Goal: Task Accomplishment & Management: Use online tool/utility

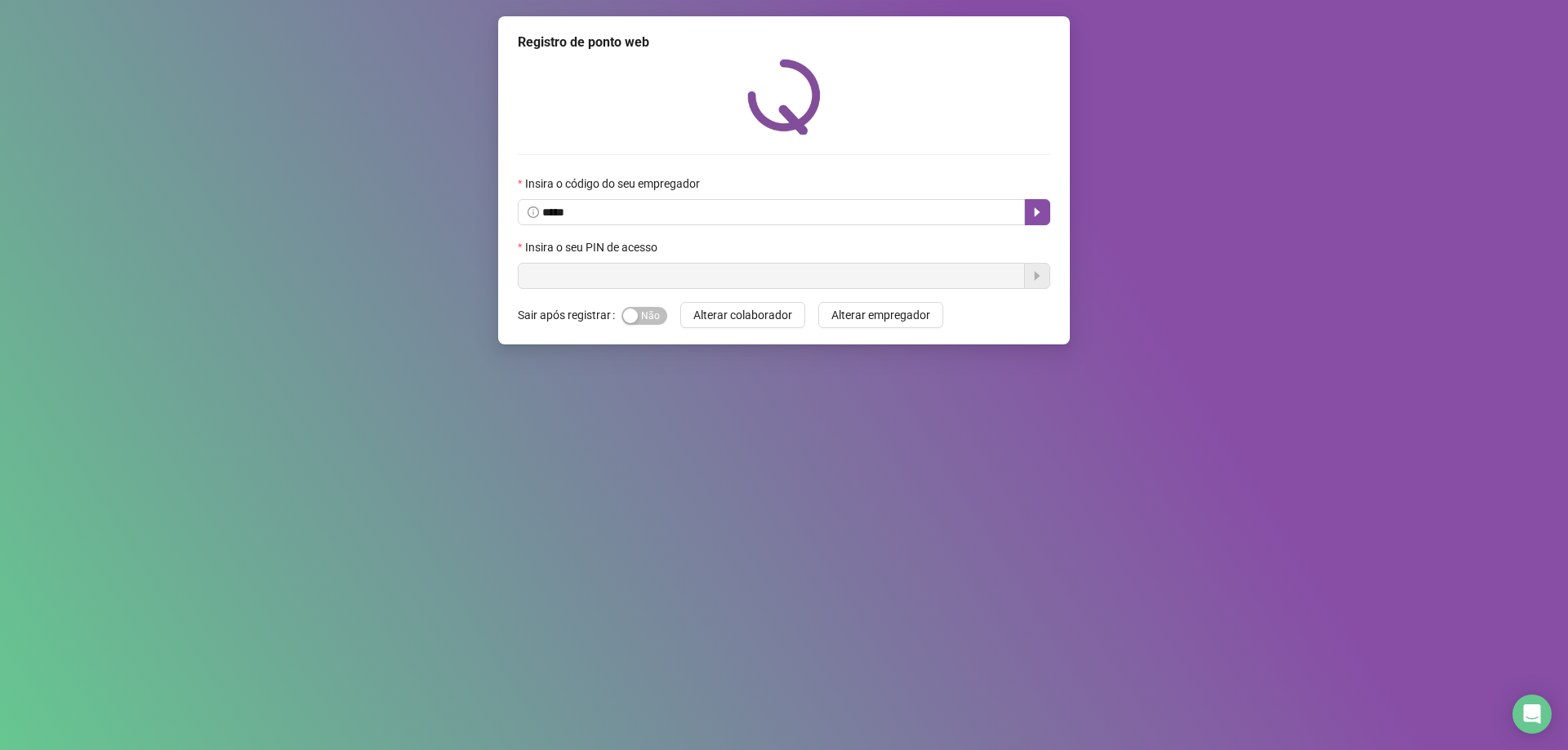
type input "*****"
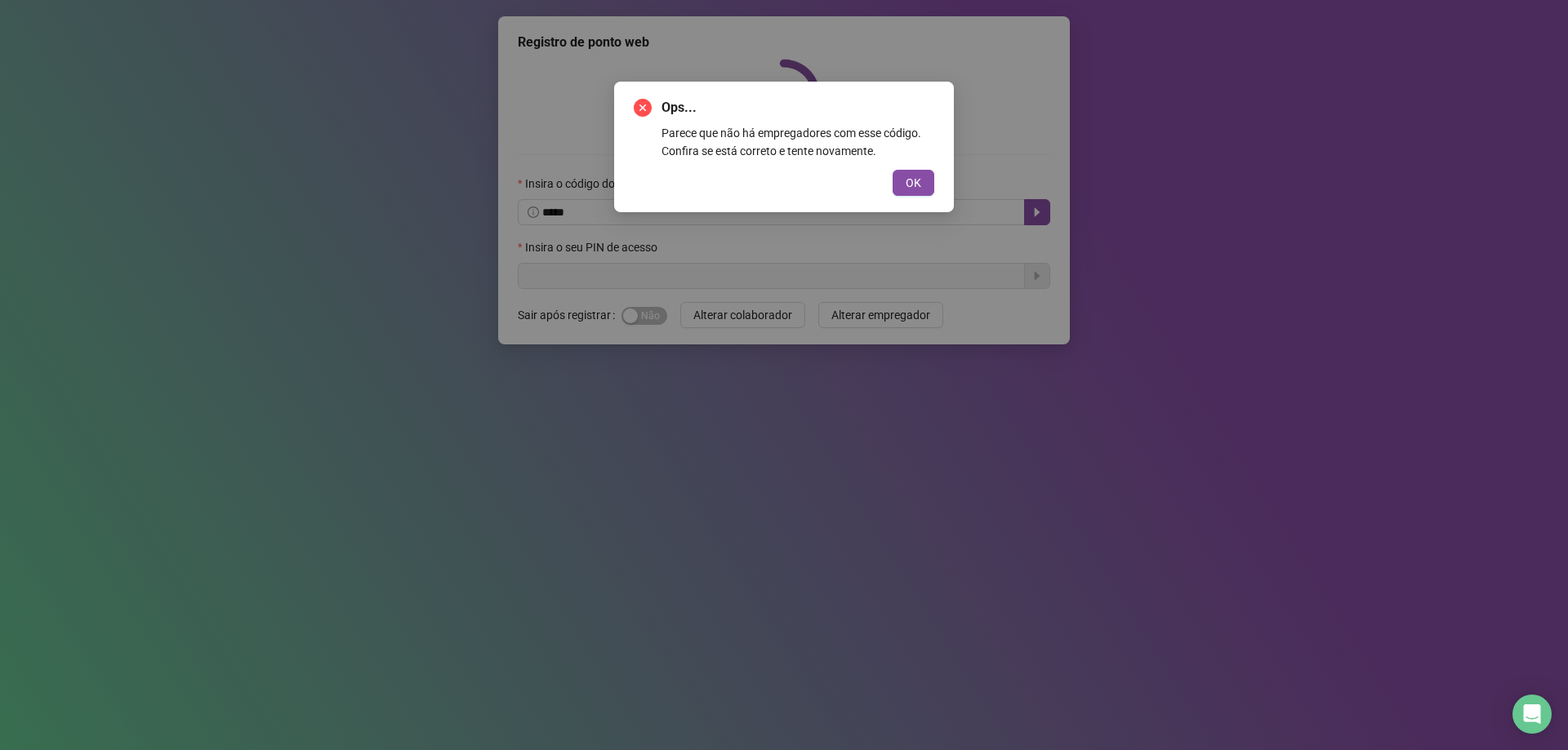
click at [894, 184] on button "OK" at bounding box center [913, 182] width 41 height 26
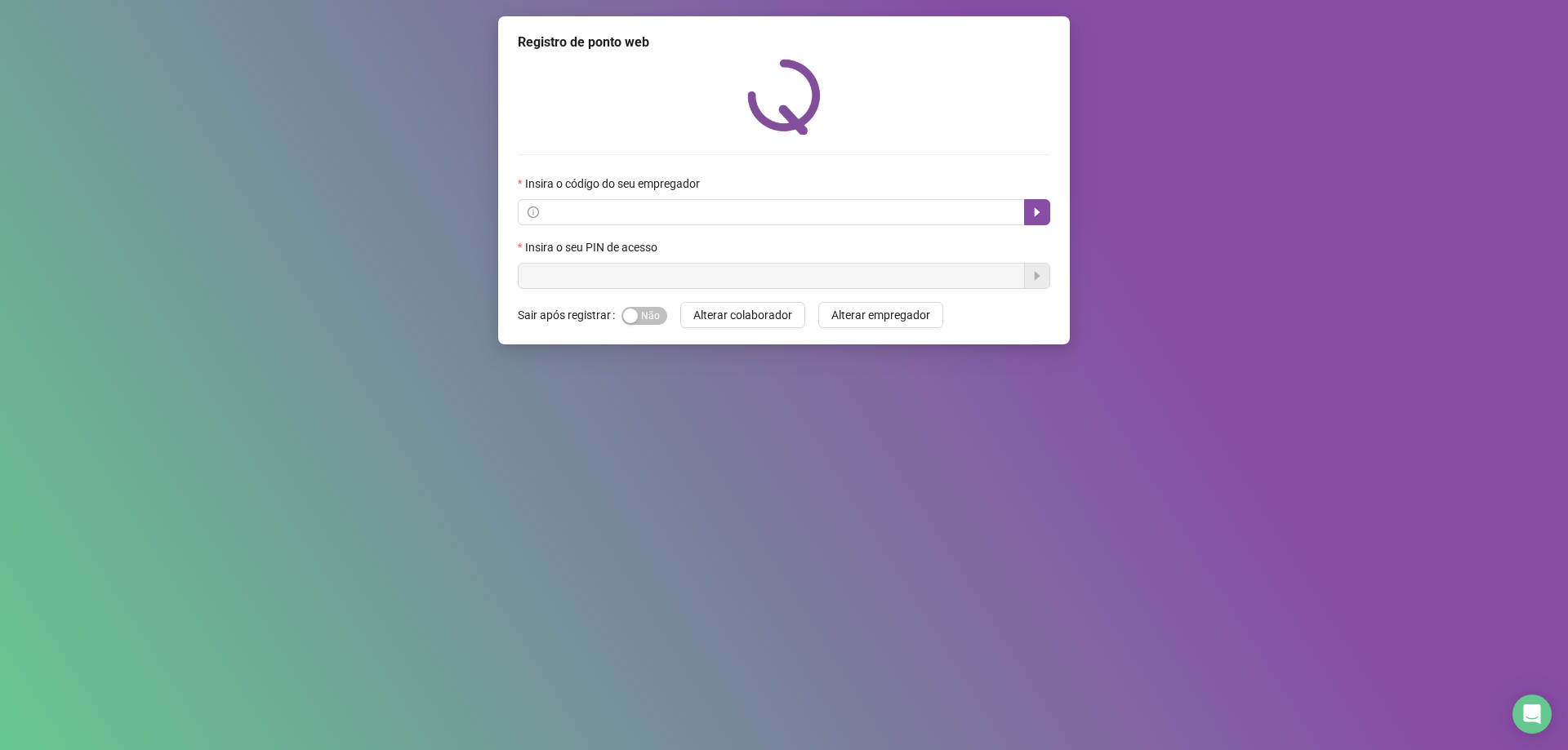
click at [513, 35] on div "Registro de ponto web Insira o código do seu empregador Insira o seu PIN de ace…" at bounding box center [784, 179] width 572 height 328
click at [511, 75] on div "Registro de ponto web Insira o código do seu empregador Insira o seu PIN de ace…" at bounding box center [784, 179] width 572 height 328
click at [721, 325] on button "Alterar colaborador" at bounding box center [743, 314] width 125 height 26
click at [691, 258] on div "Insira o seu PIN de acesso" at bounding box center [784, 264] width 533 height 51
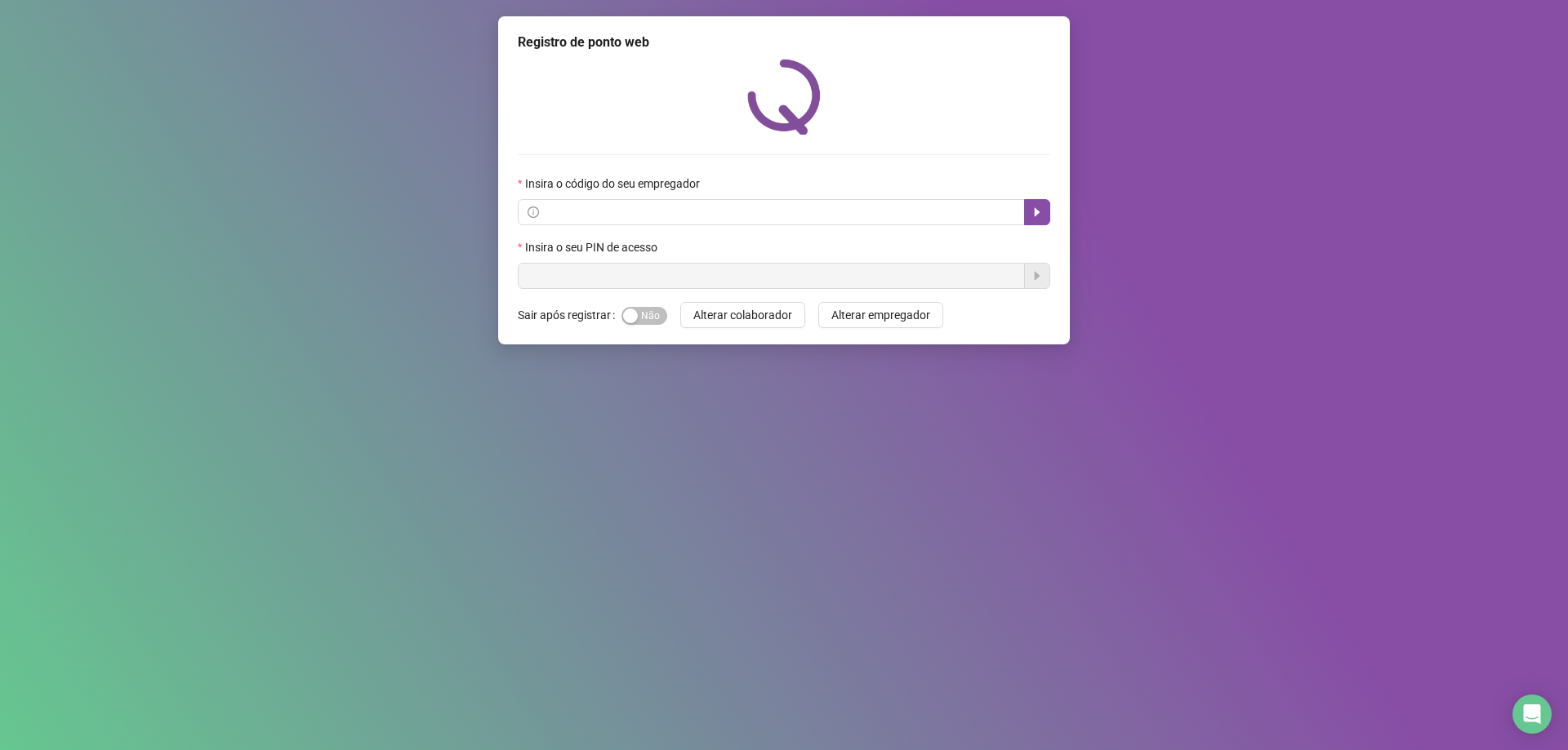
click at [690, 264] on div "Insira o seu PIN de acesso" at bounding box center [784, 264] width 533 height 51
click at [609, 204] on input "text" at bounding box center [778, 212] width 473 height 18
drag, startPoint x: 424, startPoint y: 234, endPoint x: 406, endPoint y: 248, distance: 22.8
click at [413, 244] on div "Registro de ponto web Insira o código do seu empregador Insira o seu PIN de ace…" at bounding box center [784, 375] width 1568 height 750
